Goal: Information Seeking & Learning: Compare options

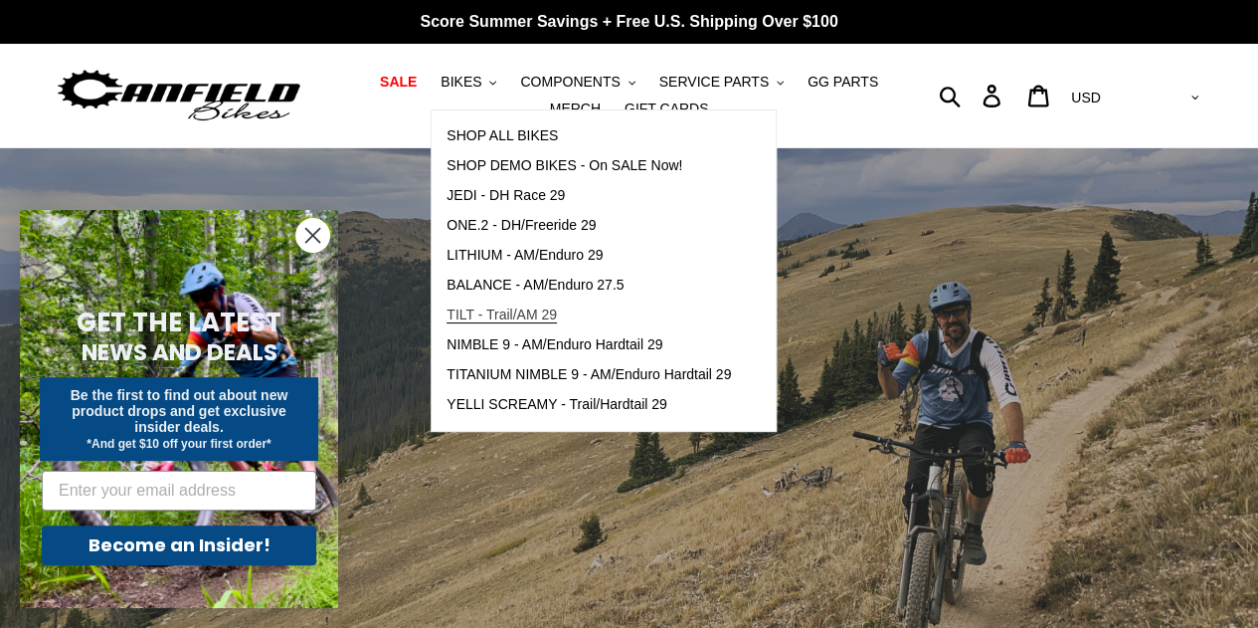
click at [502, 315] on span "TILT - Trail/AM 29" at bounding box center [502, 314] width 110 height 17
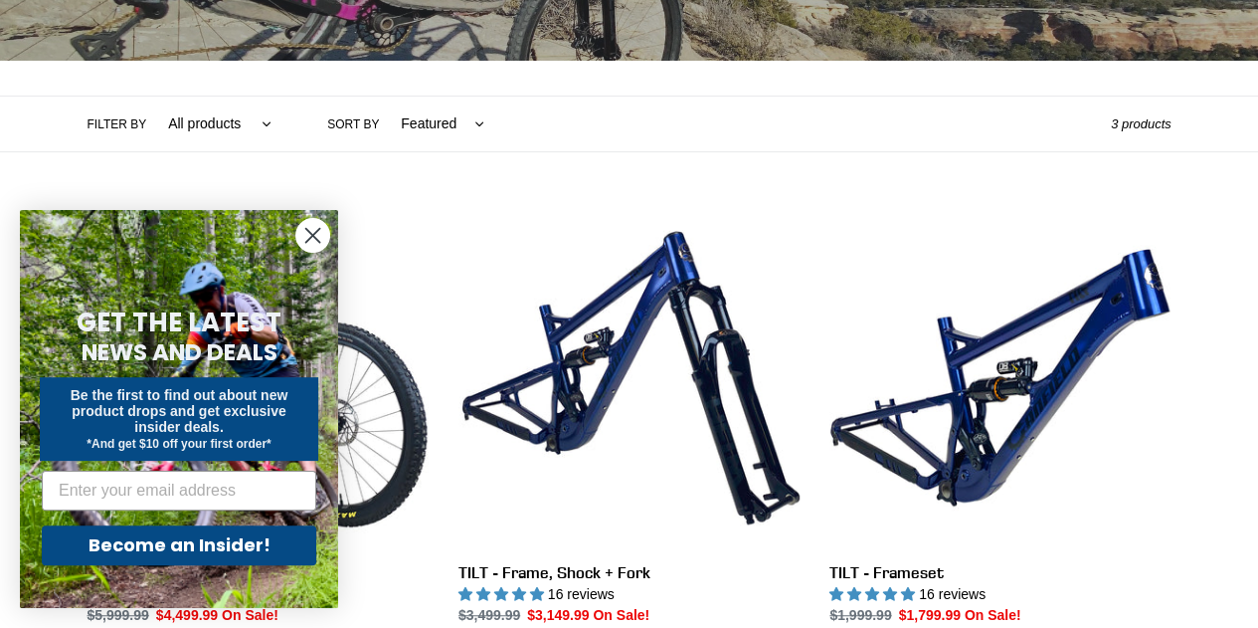
scroll to position [391, 0]
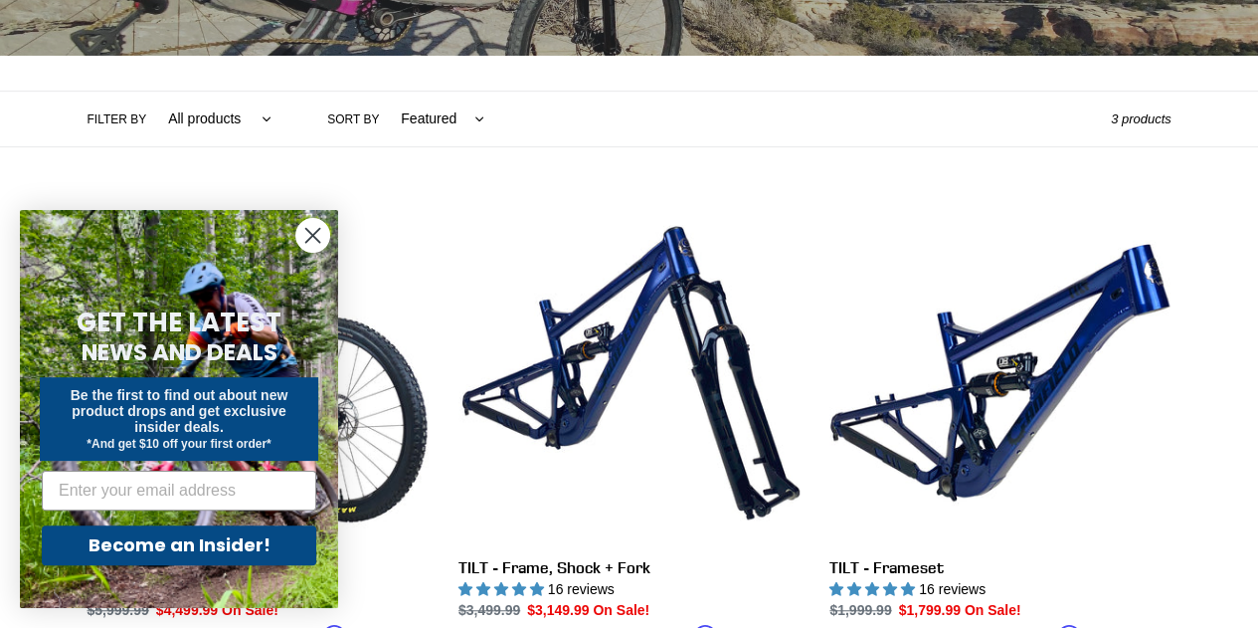
click at [309, 228] on circle "Close dialog" at bounding box center [312, 235] width 33 height 33
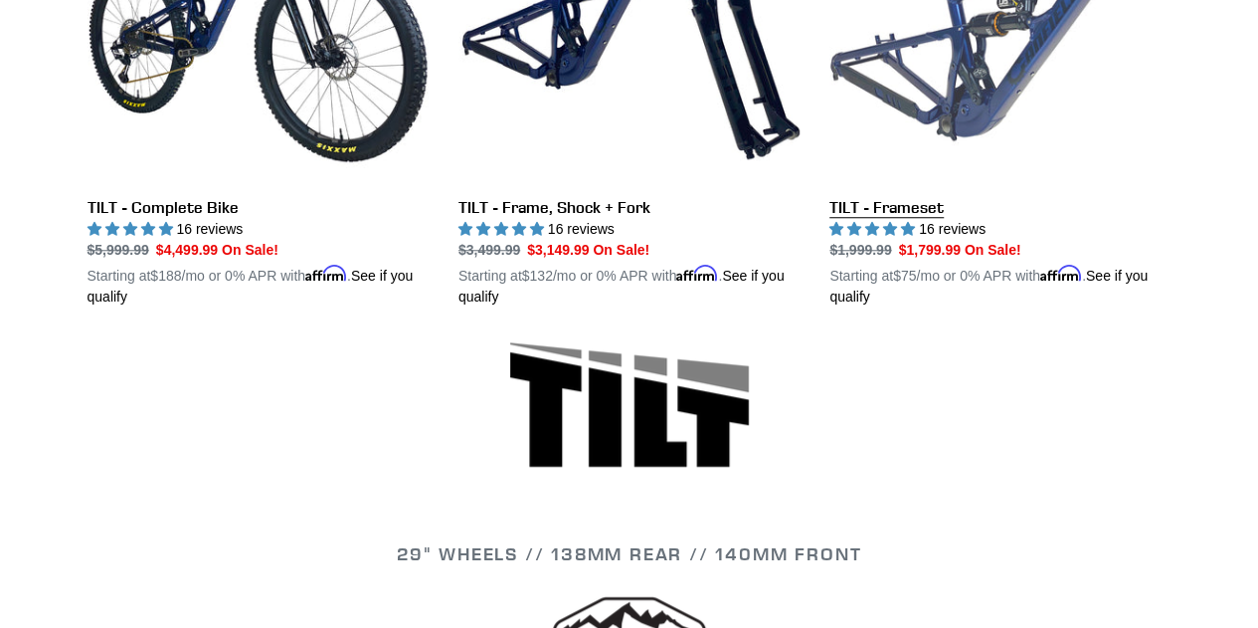
scroll to position [743, 0]
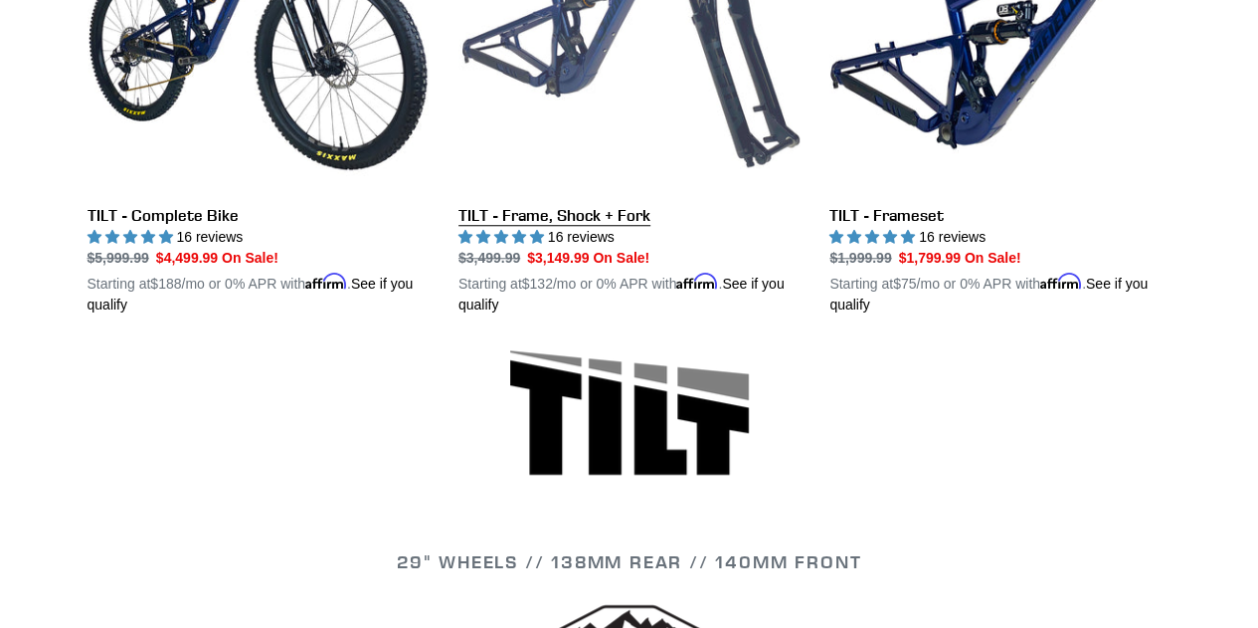
click at [563, 224] on link "TILT - Frame, Shock + Fork" at bounding box center [628, 82] width 341 height 465
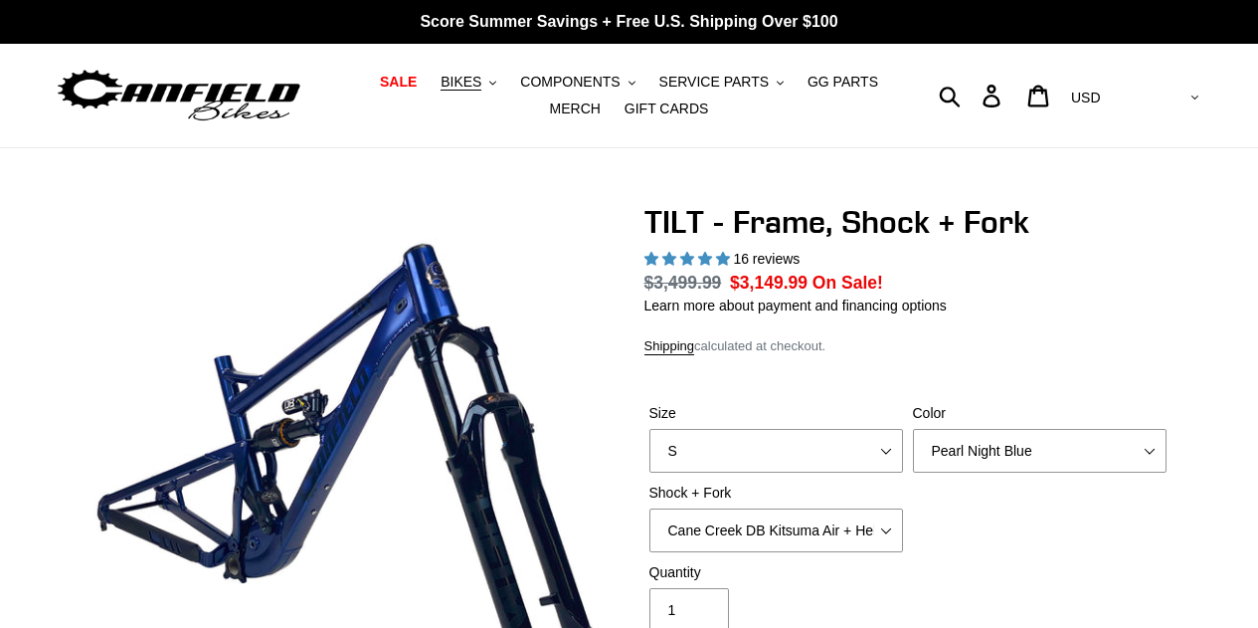
select select "highest-rating"
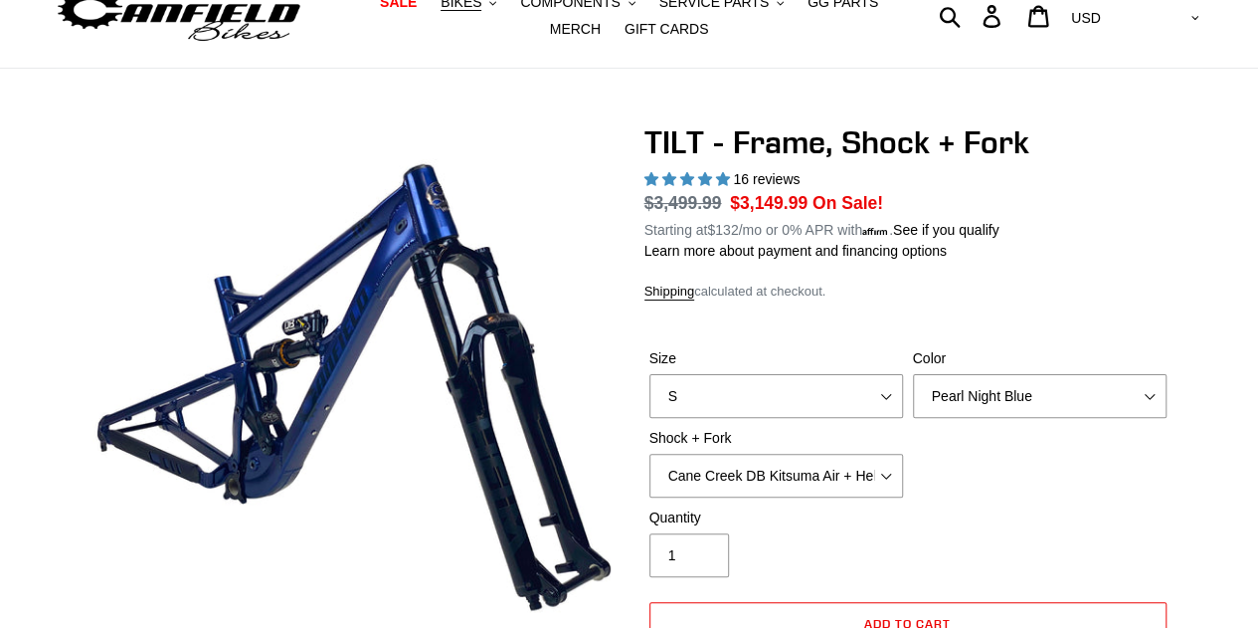
scroll to position [149, 0]
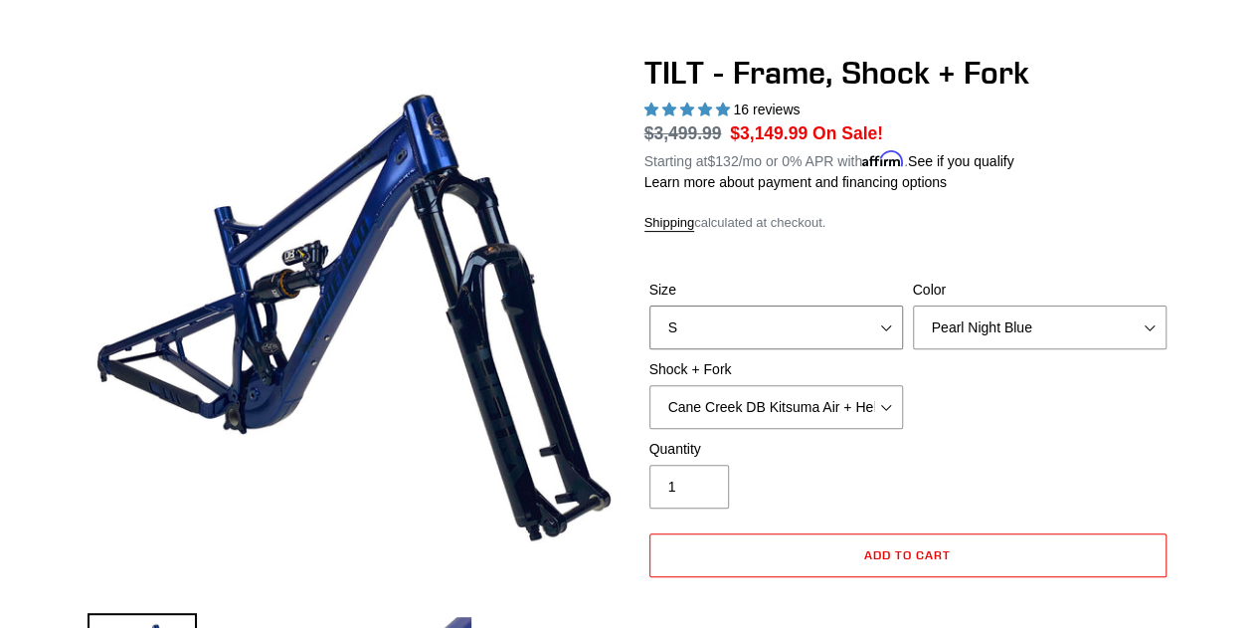
click at [867, 325] on select "S M L XL" at bounding box center [776, 327] width 254 height 44
select select "L"
click at [649, 305] on select "S M L XL" at bounding box center [776, 327] width 254 height 44
click at [1052, 315] on select "Pearl Night Blue" at bounding box center [1040, 327] width 254 height 44
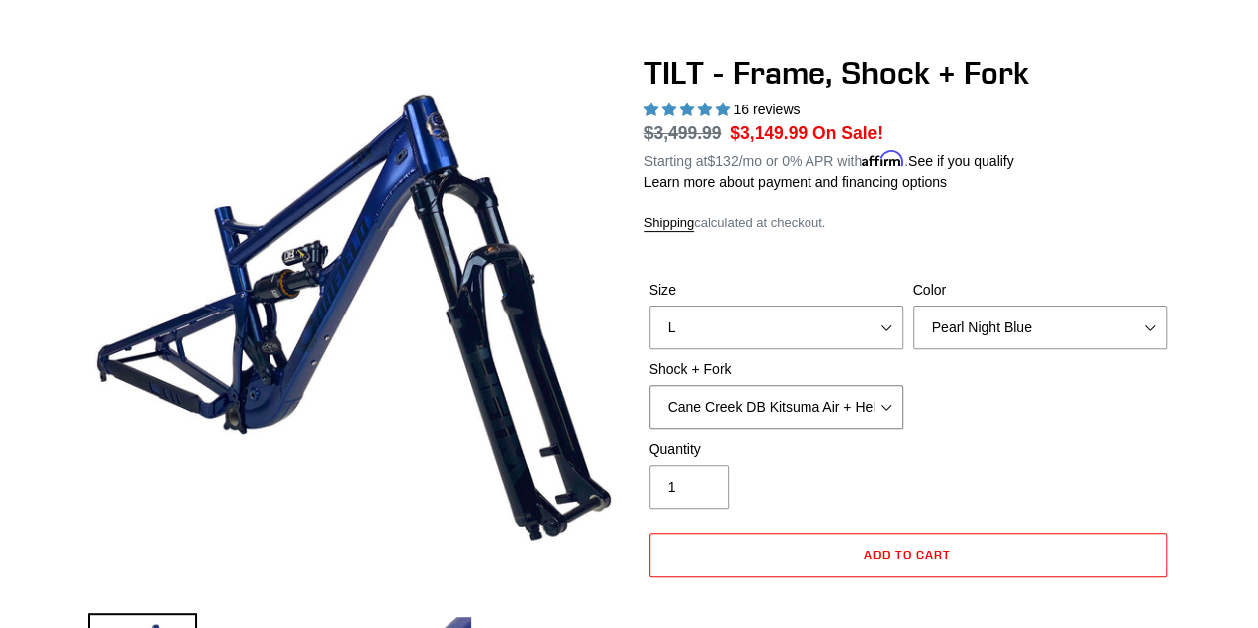
click at [873, 417] on select "Cane Creek DB Kitsuma Air + Helm MKII 140mm Cane Creek DB Kitsuma Air + Fox 36 …" at bounding box center [776, 407] width 254 height 44
select select "Fox Float X + Fox 36 Grip X Factory 150mm"
click at [649, 385] on select "Cane Creek DB Kitsuma Air + Helm MKII 140mm Cane Creek DB Kitsuma Air + Fox 36 …" at bounding box center [776, 407] width 254 height 44
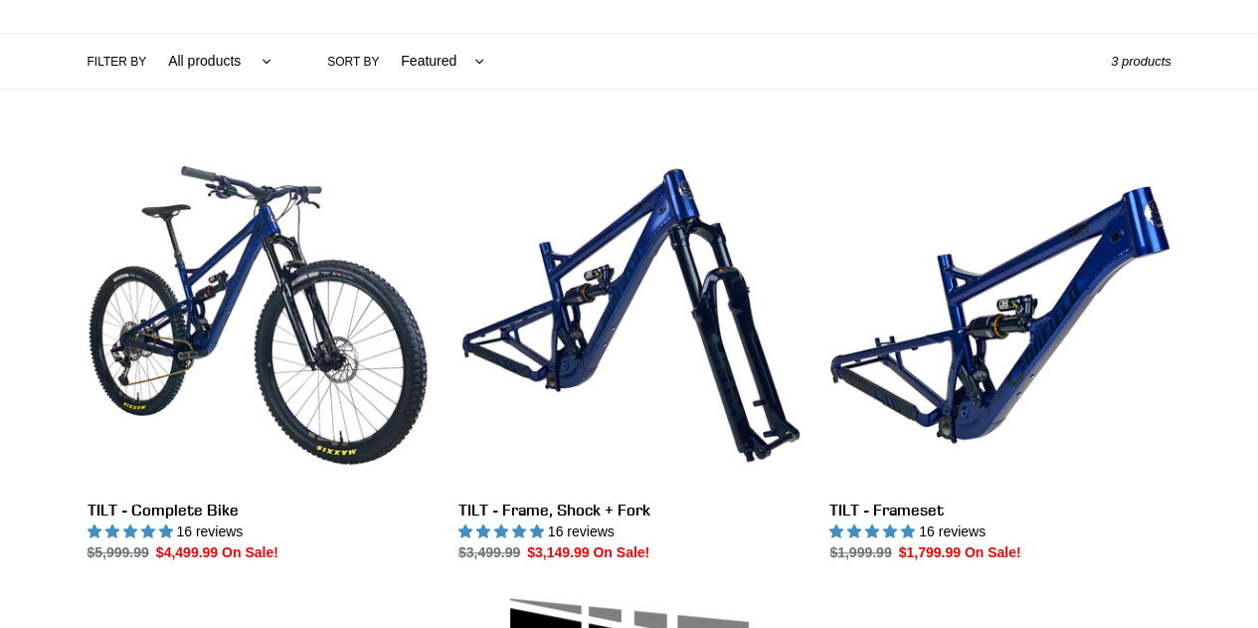
scroll to position [448, 0]
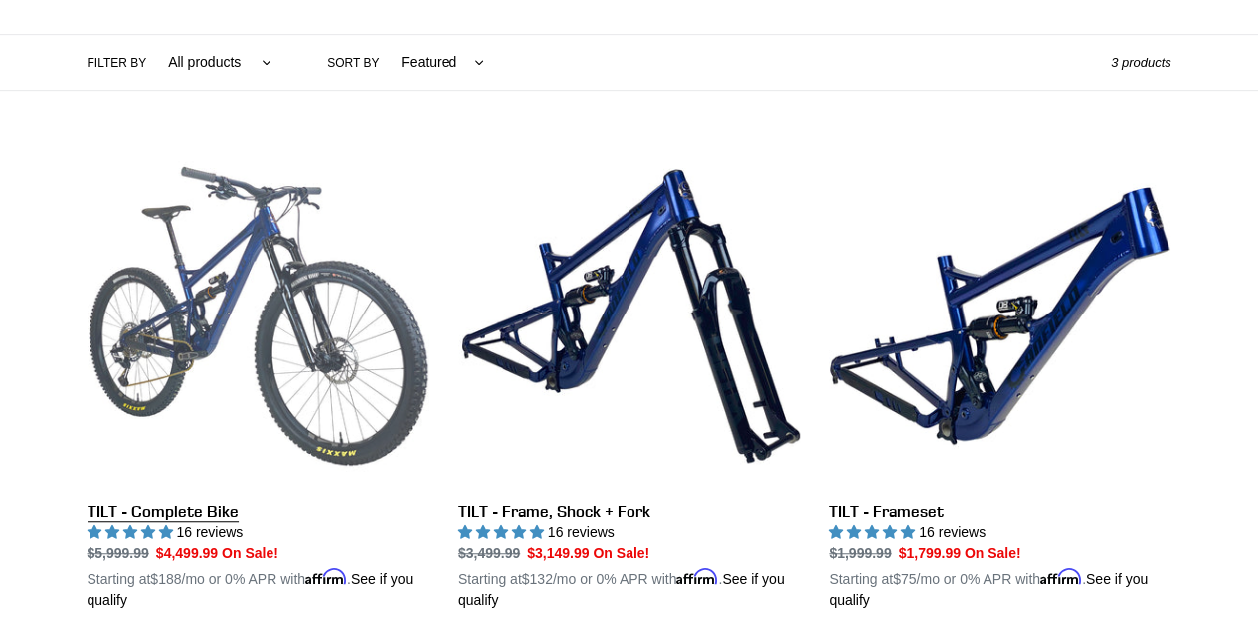
click at [199, 512] on link "TILT - Complete Bike" at bounding box center [258, 377] width 341 height 465
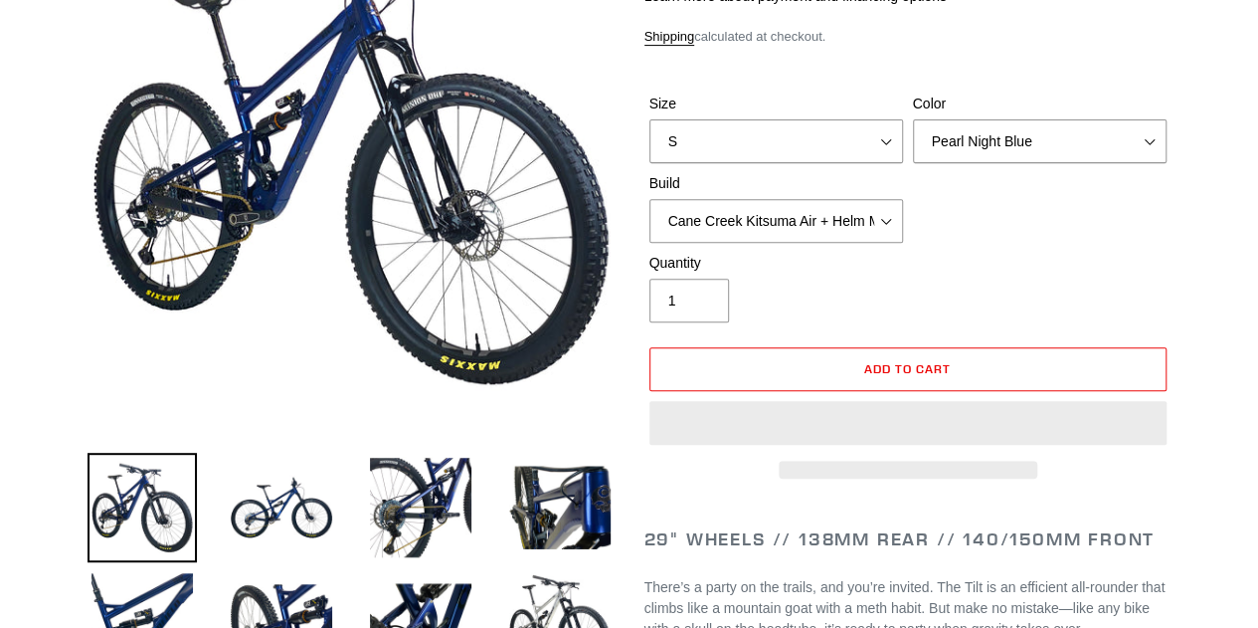
select select "highest-rating"
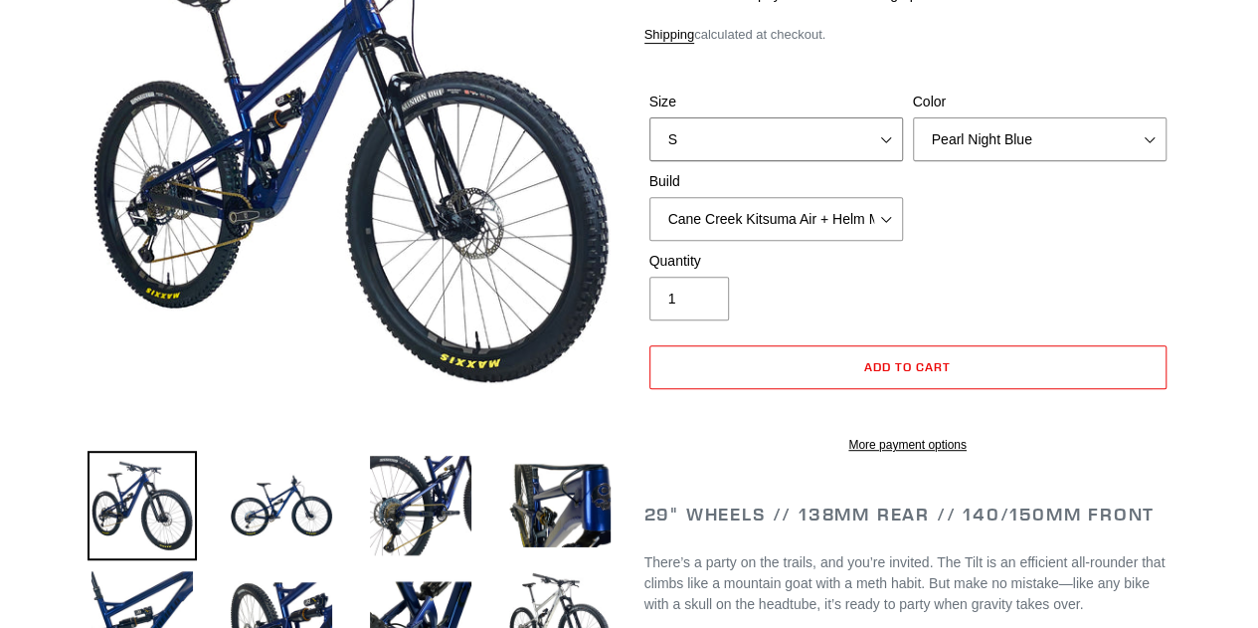
click at [871, 126] on select "S M L" at bounding box center [776, 139] width 254 height 44
select select "L"
click at [649, 141] on select "S M L" at bounding box center [776, 139] width 254 height 44
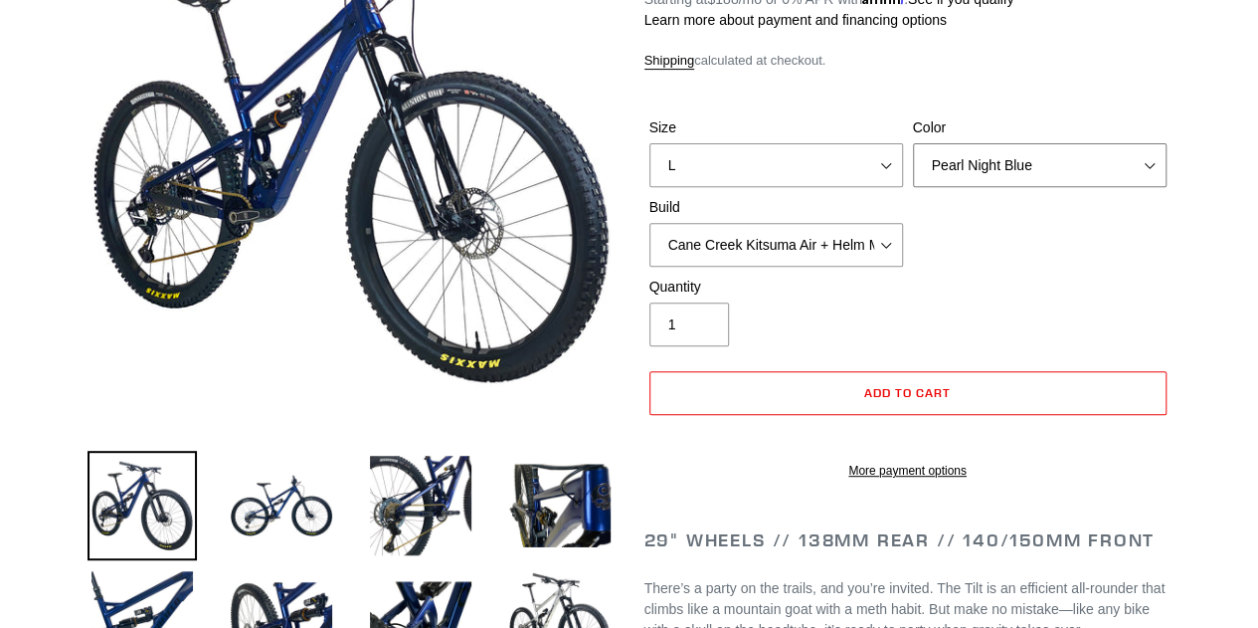
click at [1002, 168] on select "Pearl Night Blue Stealth Silver Raw" at bounding box center [1040, 165] width 254 height 44
click at [913, 143] on select "Pearl Night Blue Stealth Silver Raw" at bounding box center [1040, 165] width 254 height 44
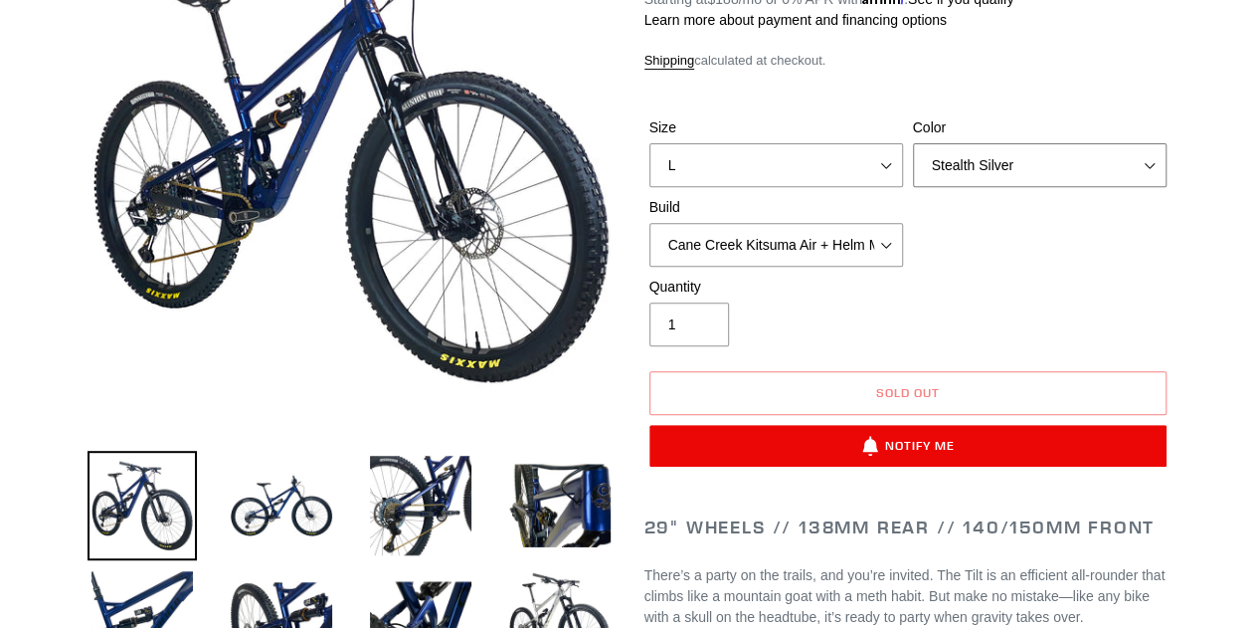
click at [1070, 168] on select "Pearl Night Blue Stealth Silver Raw" at bounding box center [1040, 165] width 254 height 44
select select "Raw"
click at [913, 143] on select "Pearl Night Blue Stealth Silver Raw" at bounding box center [1040, 165] width 254 height 44
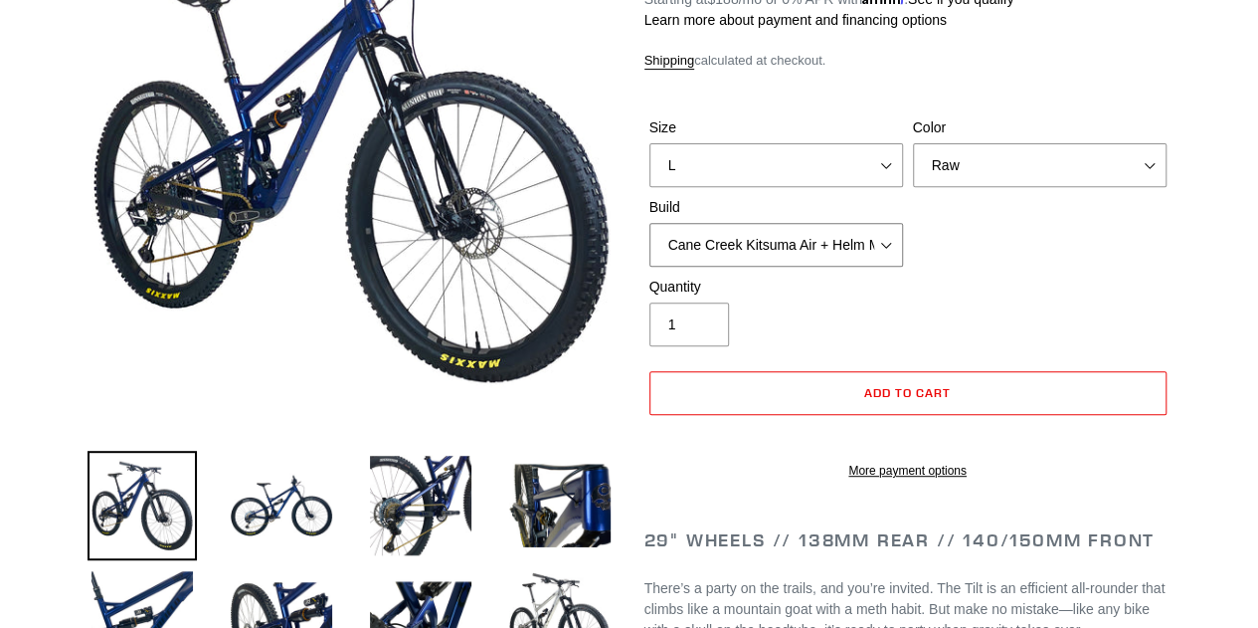
click at [833, 246] on select "Cane Creek Kitsuma Air + Helm MKII 140 + SRAM GX Cane Creek Kitsuma Air + Helm …" at bounding box center [776, 245] width 254 height 44
select select "Fox Float X + 36 SL Factory Grip X 140 + SRAM XO"
click at [649, 223] on select "Cane Creek Kitsuma Air + Helm MKII 140 + SRAM GX Cane Creek Kitsuma Air + Helm …" at bounding box center [776, 245] width 254 height 44
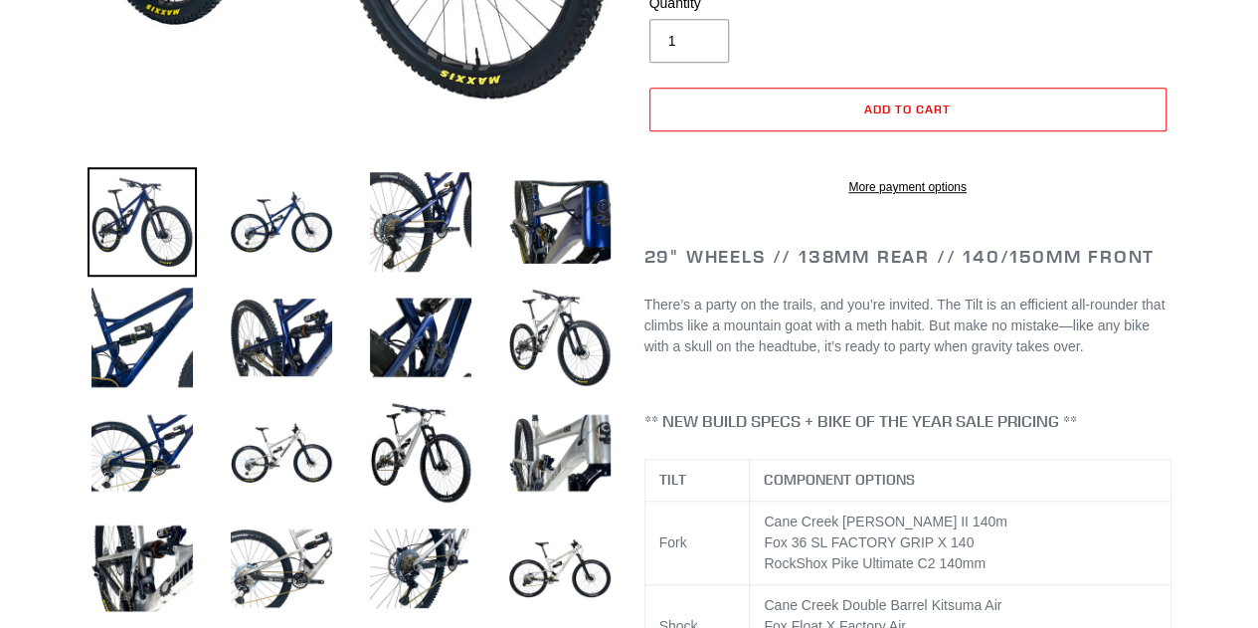
scroll to position [698, 0]
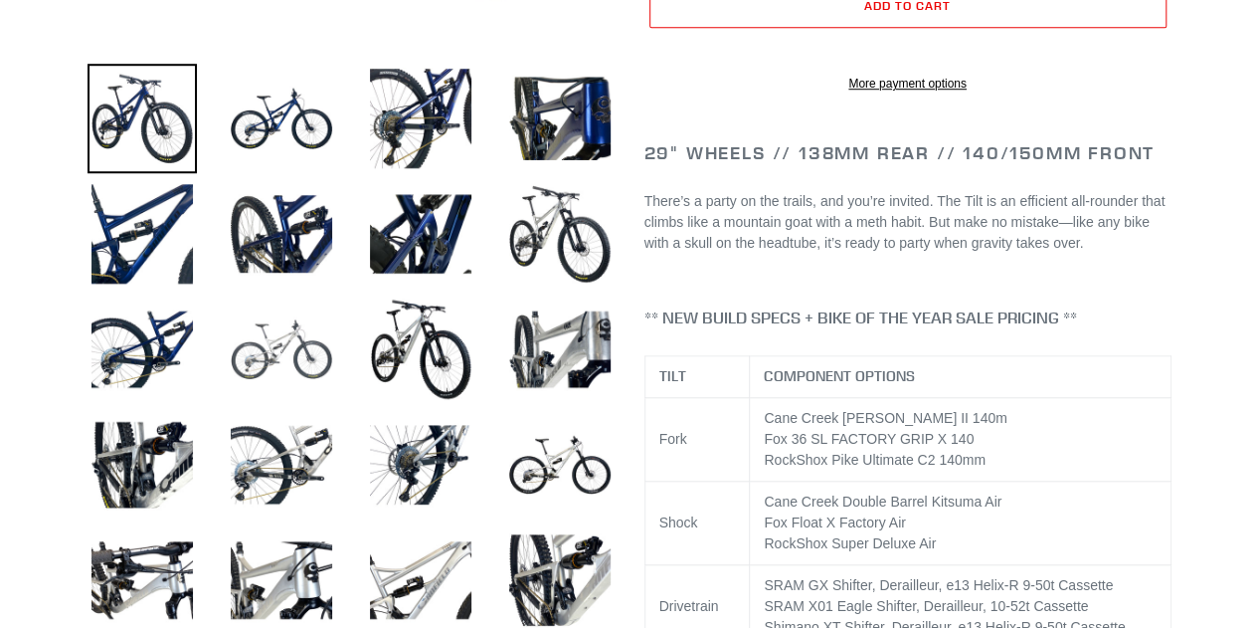
click at [301, 361] on img at bounding box center [281, 348] width 109 height 109
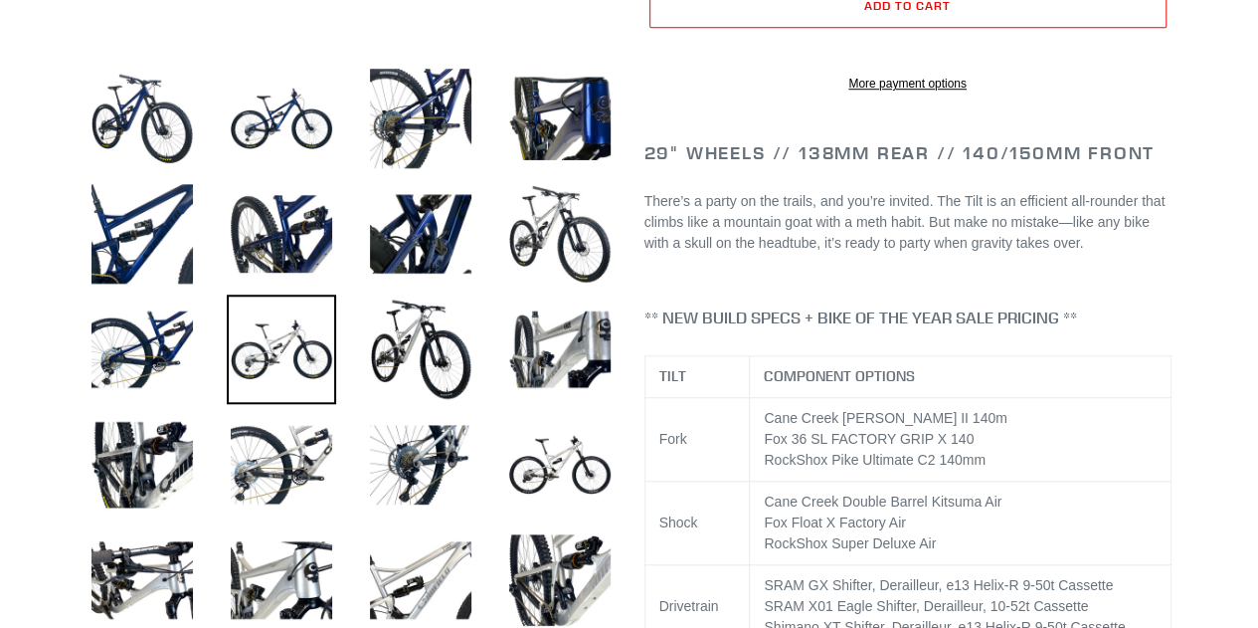
click at [301, 361] on img at bounding box center [281, 348] width 109 height 109
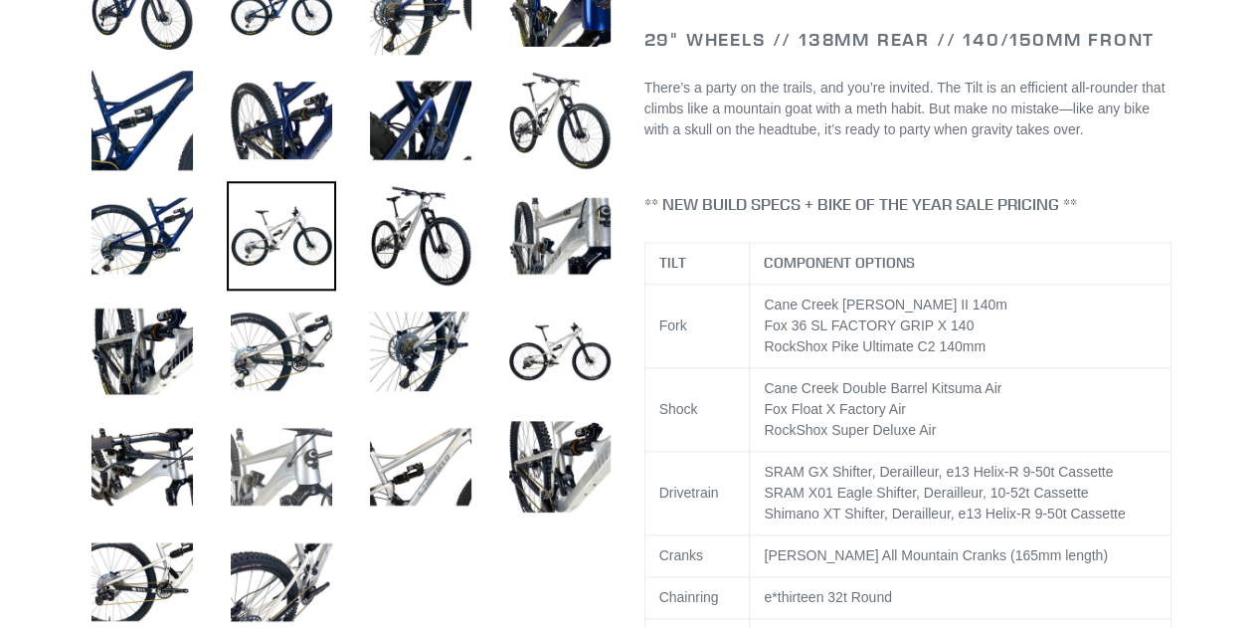
scroll to position [935, 0]
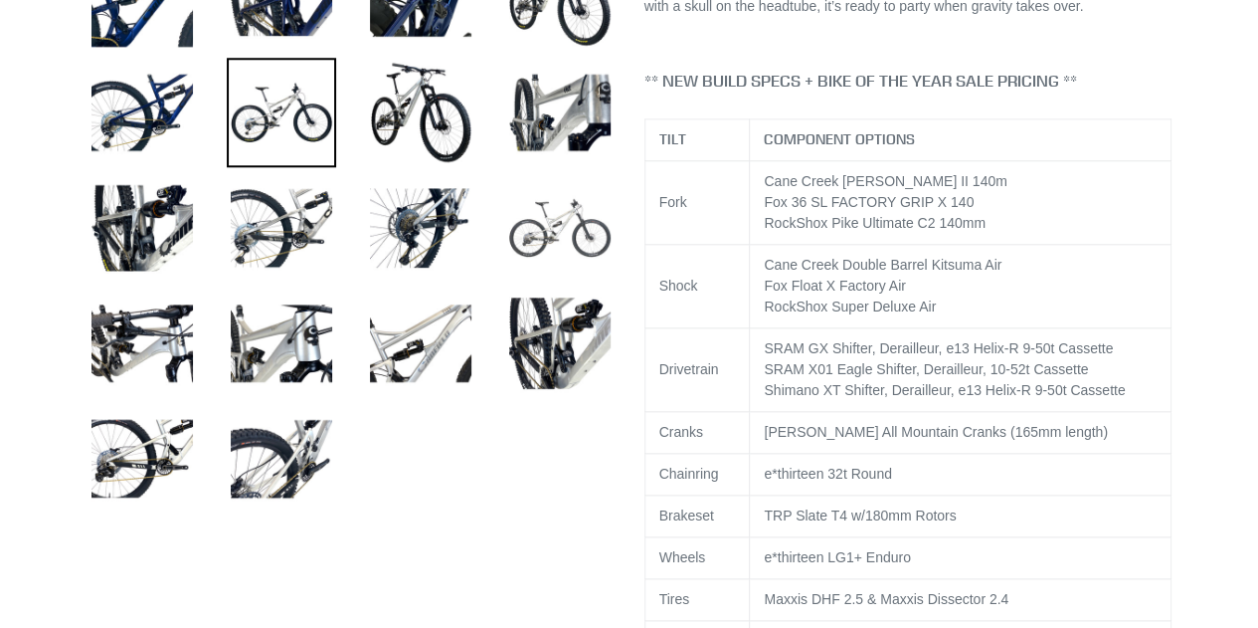
click at [561, 220] on img at bounding box center [559, 227] width 109 height 109
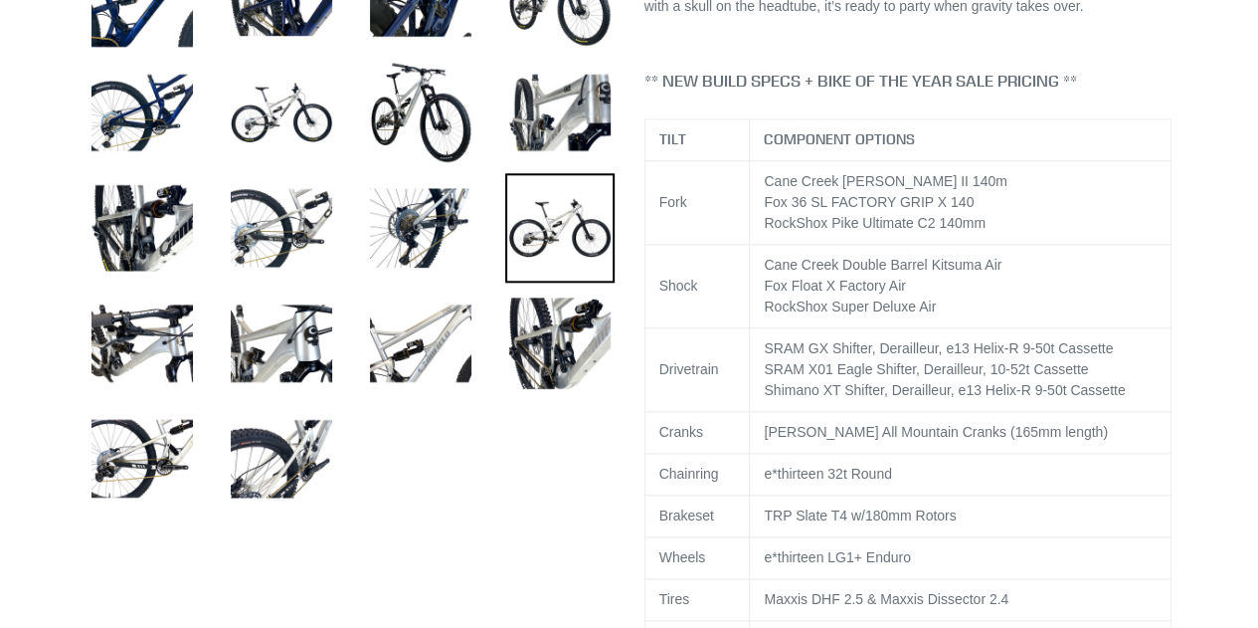
click at [561, 220] on img at bounding box center [559, 227] width 109 height 109
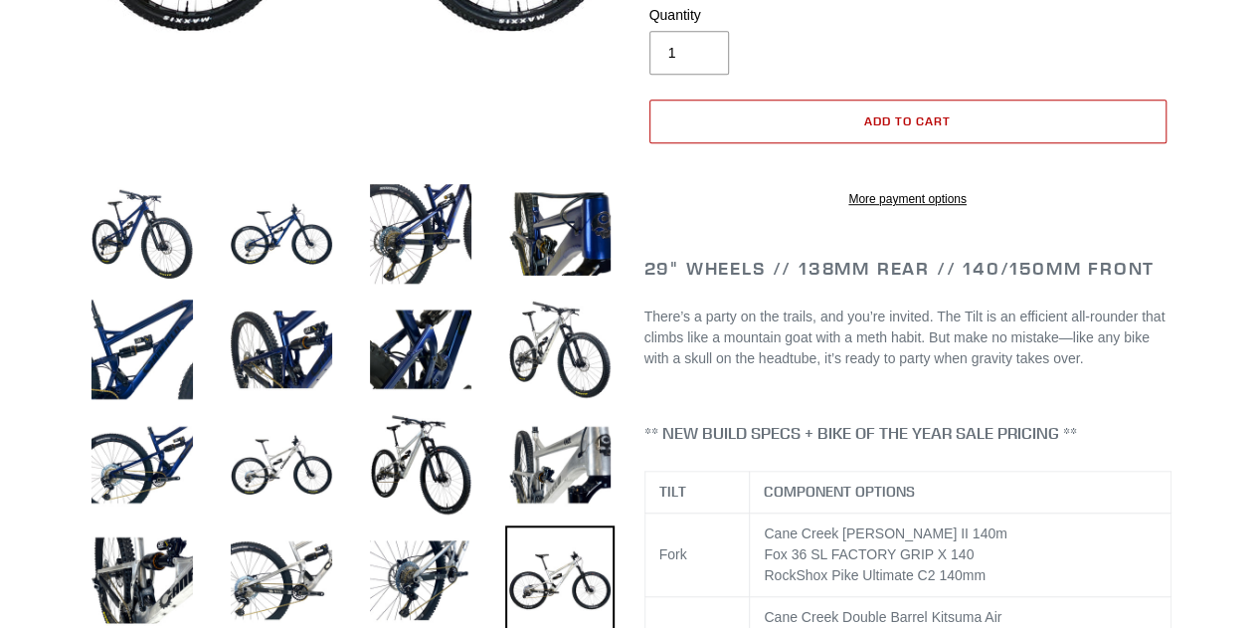
scroll to position [585, 0]
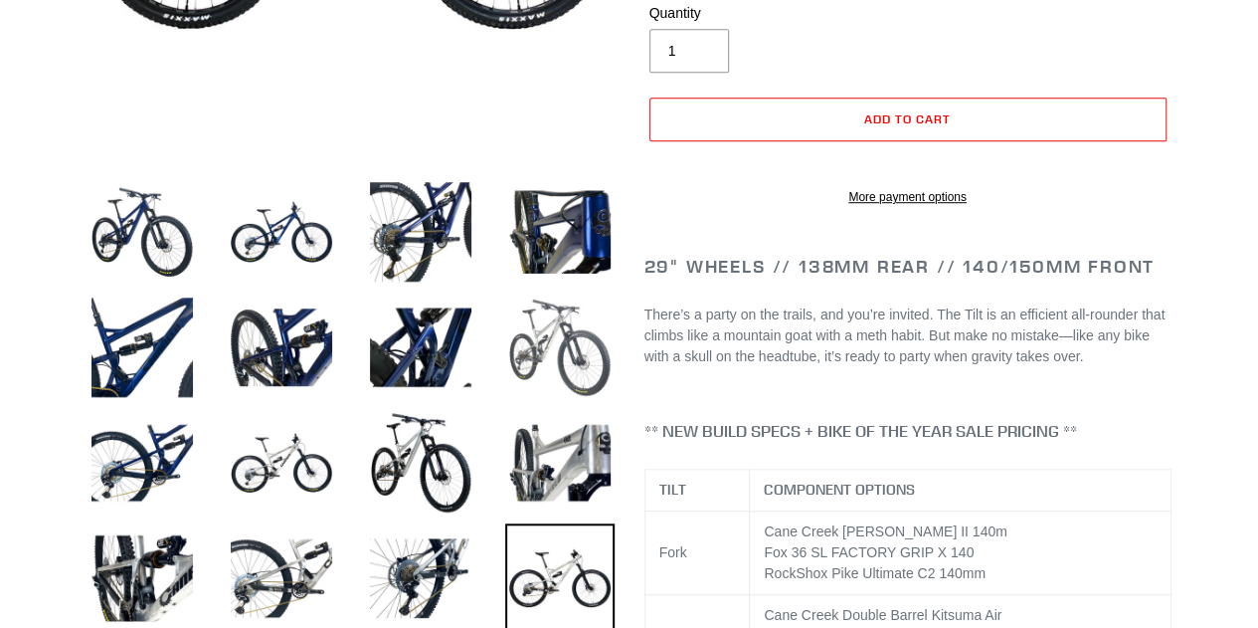
click at [549, 367] on img at bounding box center [559, 346] width 109 height 109
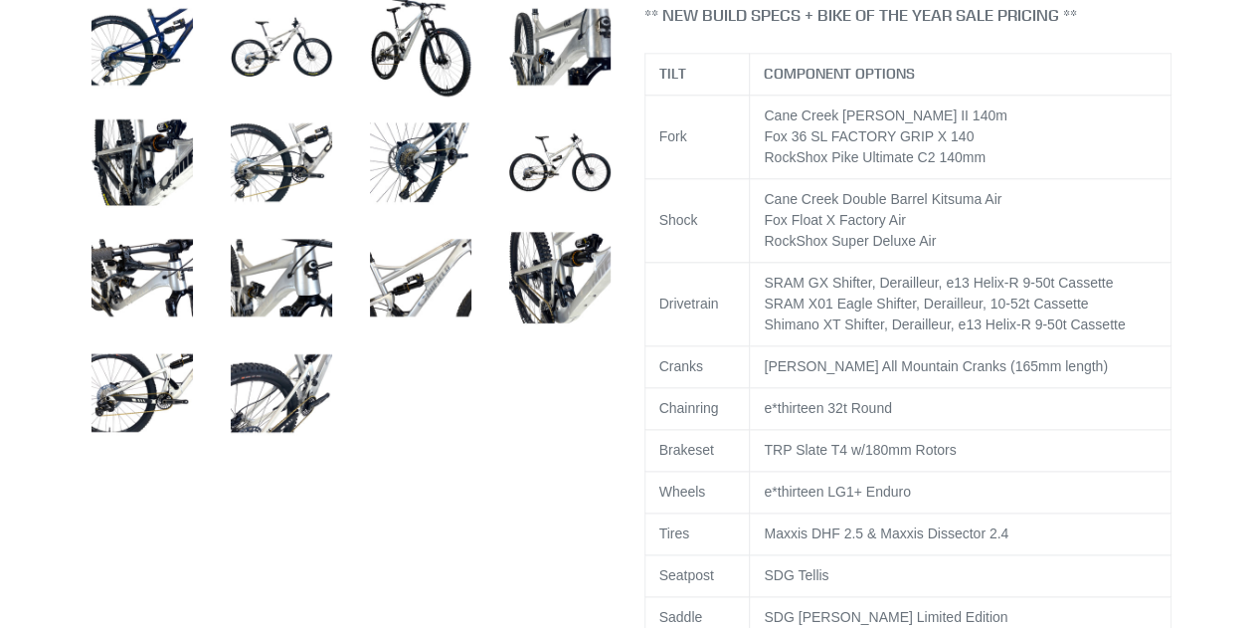
scroll to position [1003, 0]
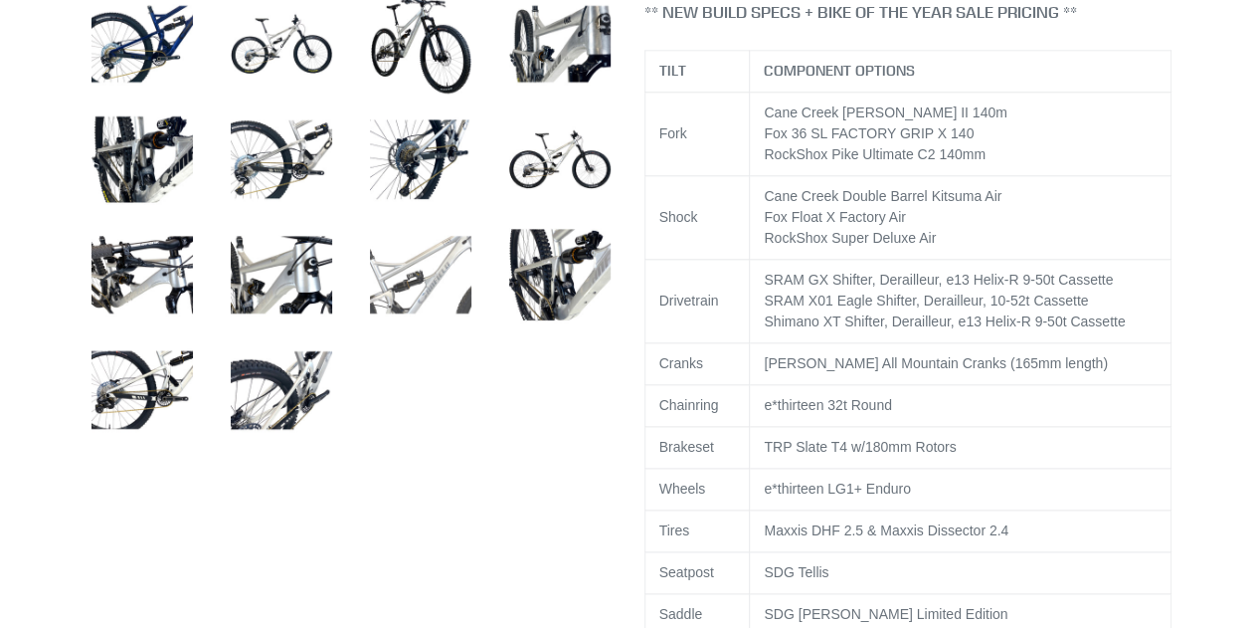
click at [455, 281] on img at bounding box center [420, 274] width 109 height 109
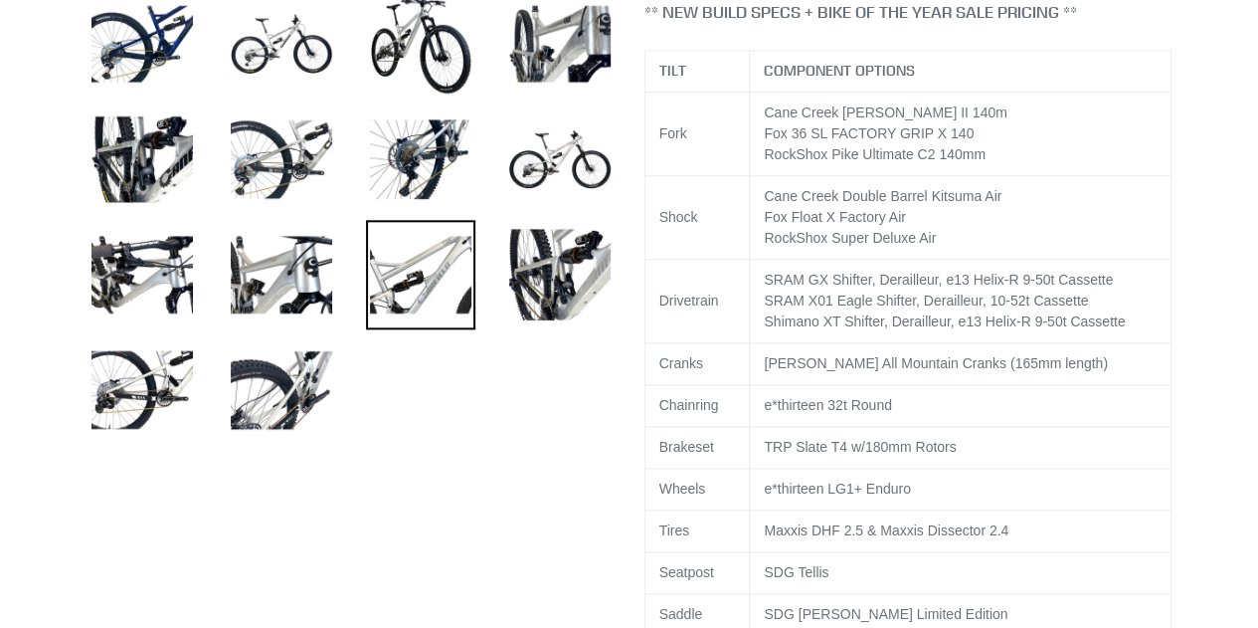
click at [455, 281] on img at bounding box center [420, 274] width 109 height 109
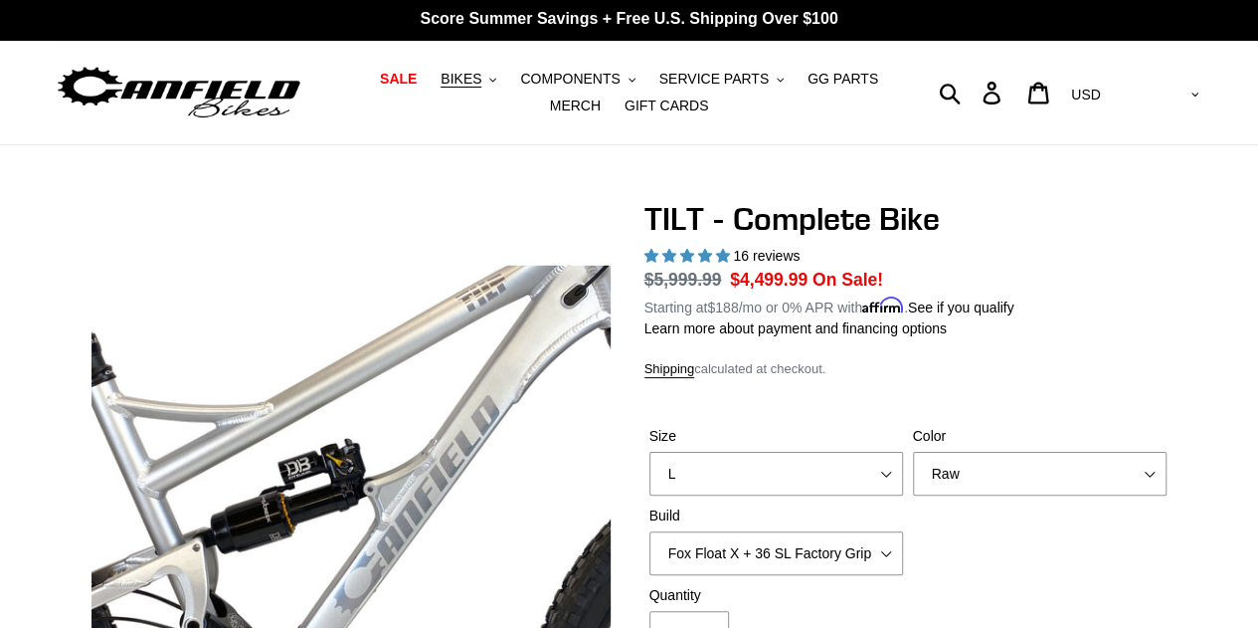
scroll to position [0, 0]
